Goal: Task Accomplishment & Management: Manage account settings

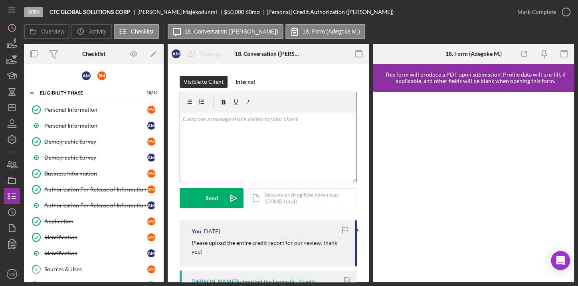
scroll to position [342, 0]
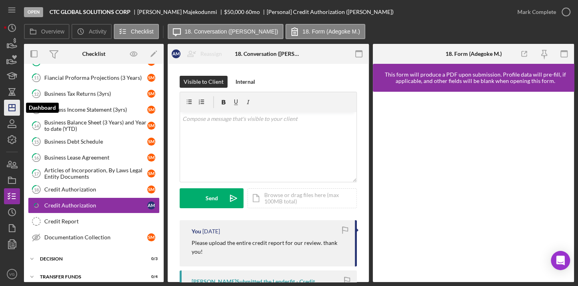
click at [9, 109] on polygon "button" at bounding box center [12, 108] width 6 height 6
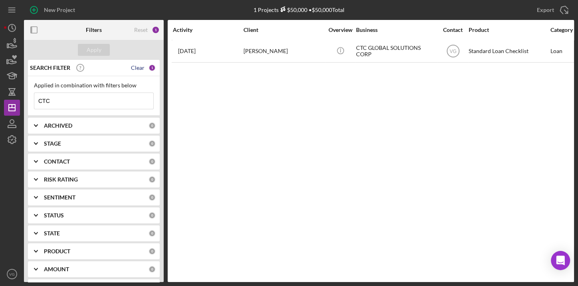
click at [137, 66] on div "Clear" at bounding box center [138, 68] width 14 height 6
click at [98, 50] on div "Apply" at bounding box center [94, 50] width 15 height 12
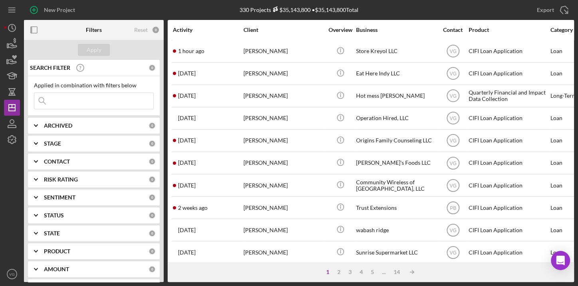
click at [48, 99] on icon at bounding box center [42, 101] width 16 height 16
click at [52, 99] on input at bounding box center [93, 101] width 119 height 16
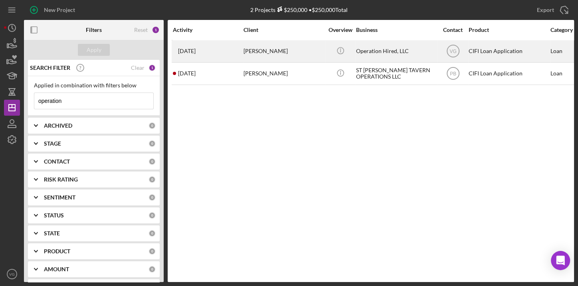
type input "operation"
click at [262, 52] on div "[PERSON_NAME]" at bounding box center [284, 51] width 80 height 21
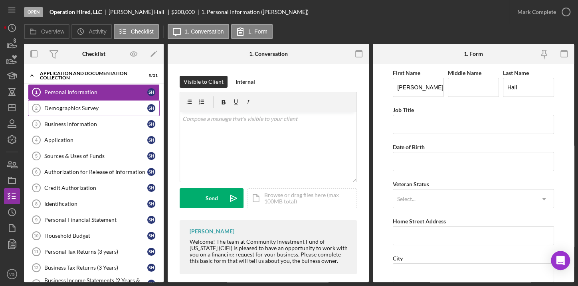
click at [95, 112] on link "Demographics Survey 2 Demographics Survey S H" at bounding box center [94, 108] width 132 height 16
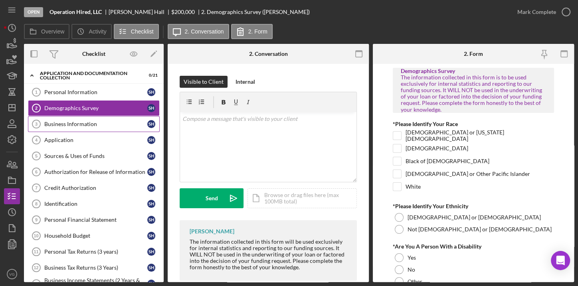
click at [88, 122] on div "Business Information" at bounding box center [95, 124] width 103 height 6
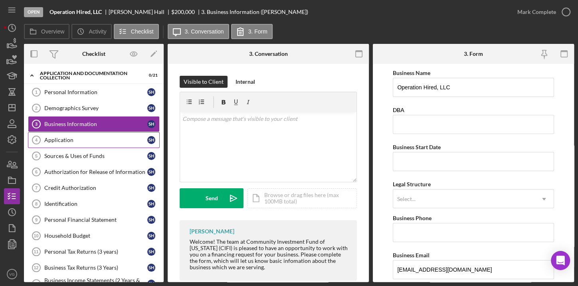
click at [64, 141] on div "Application" at bounding box center [95, 140] width 103 height 6
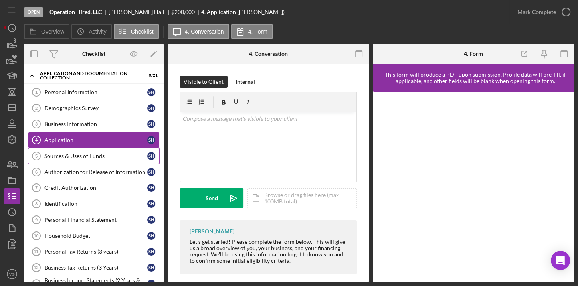
click at [78, 157] on div "Sources & Uses of Funds" at bounding box center [95, 156] width 103 height 6
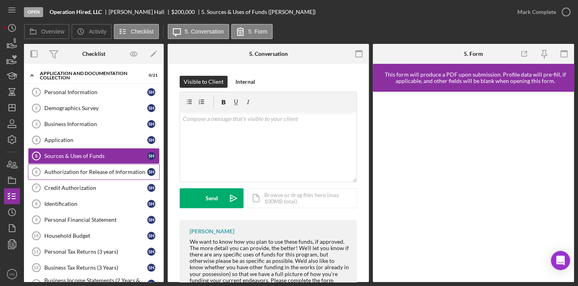
click at [82, 169] on div "Authorization for Release of Information" at bounding box center [95, 172] width 103 height 6
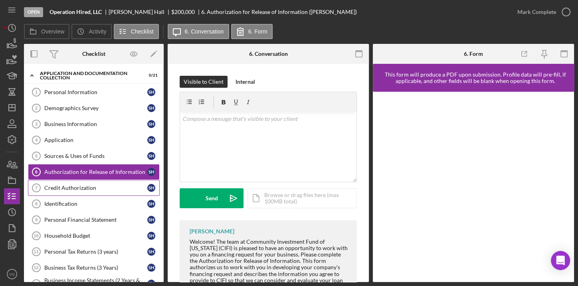
click at [85, 185] on div "Credit Authorization" at bounding box center [95, 188] width 103 height 6
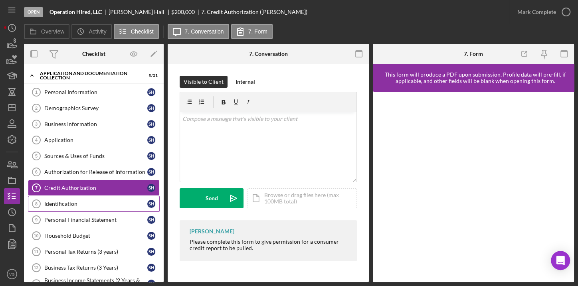
click at [93, 201] on div "Identification" at bounding box center [95, 204] width 103 height 6
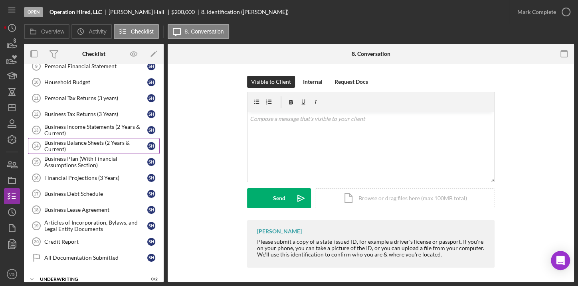
scroll to position [159, 0]
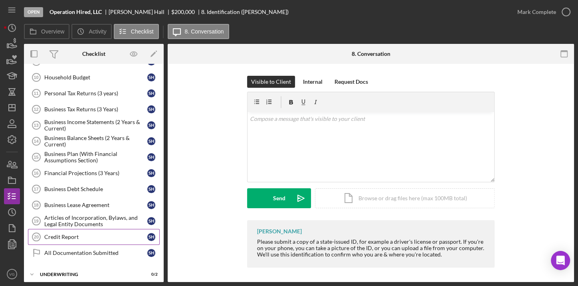
click at [84, 234] on div "Credit Report" at bounding box center [95, 237] width 103 height 6
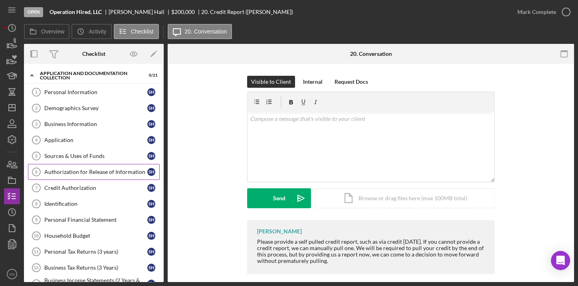
click at [84, 171] on div "Authorization for Release of Information" at bounding box center [95, 172] width 103 height 6
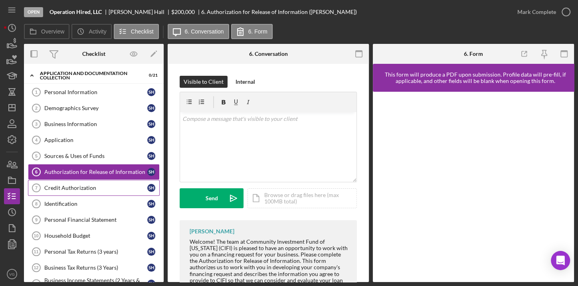
click at [85, 187] on div "Credit Authorization" at bounding box center [95, 188] width 103 height 6
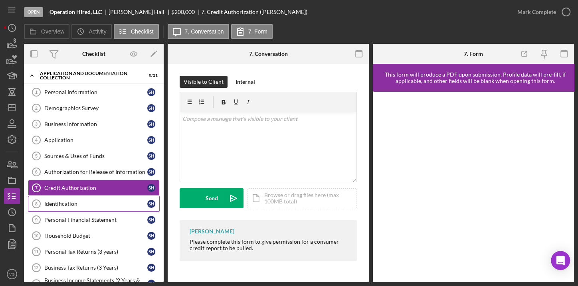
click at [86, 206] on link "Identification 8 Identification S H" at bounding box center [94, 204] width 132 height 16
